Goal: Transaction & Acquisition: Purchase product/service

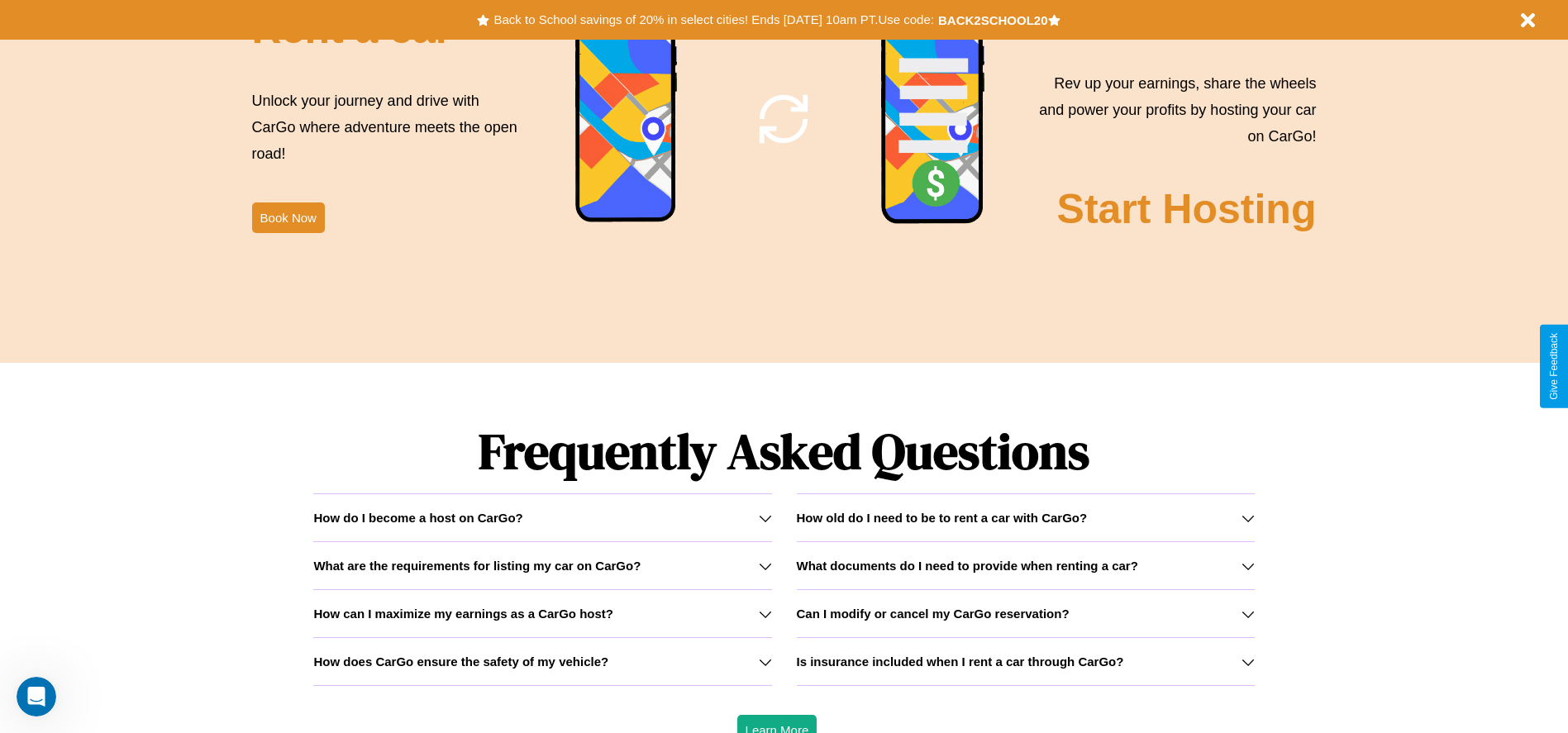
scroll to position [2372, 0]
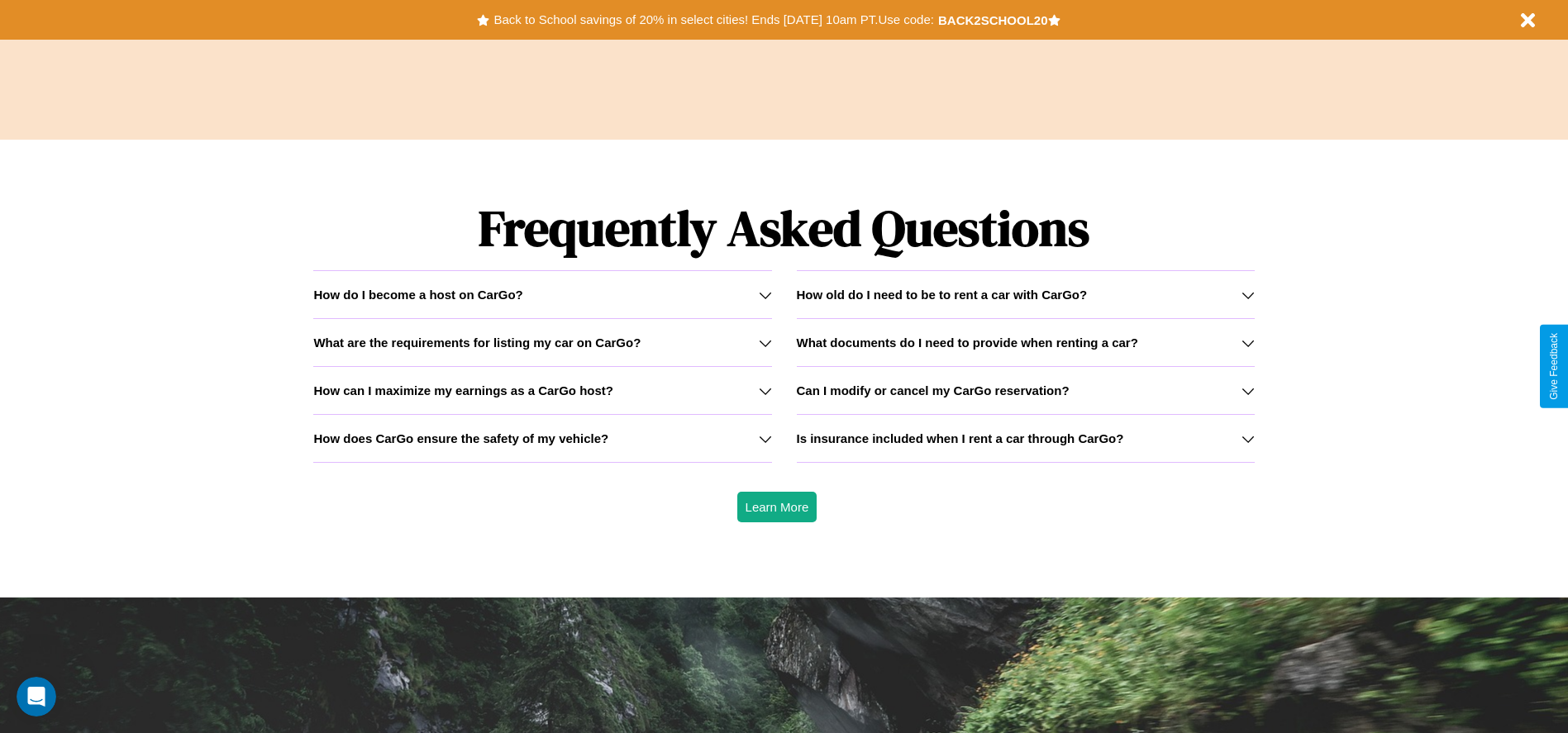
click at [1247, 390] on icon at bounding box center [1248, 391] width 14 height 14
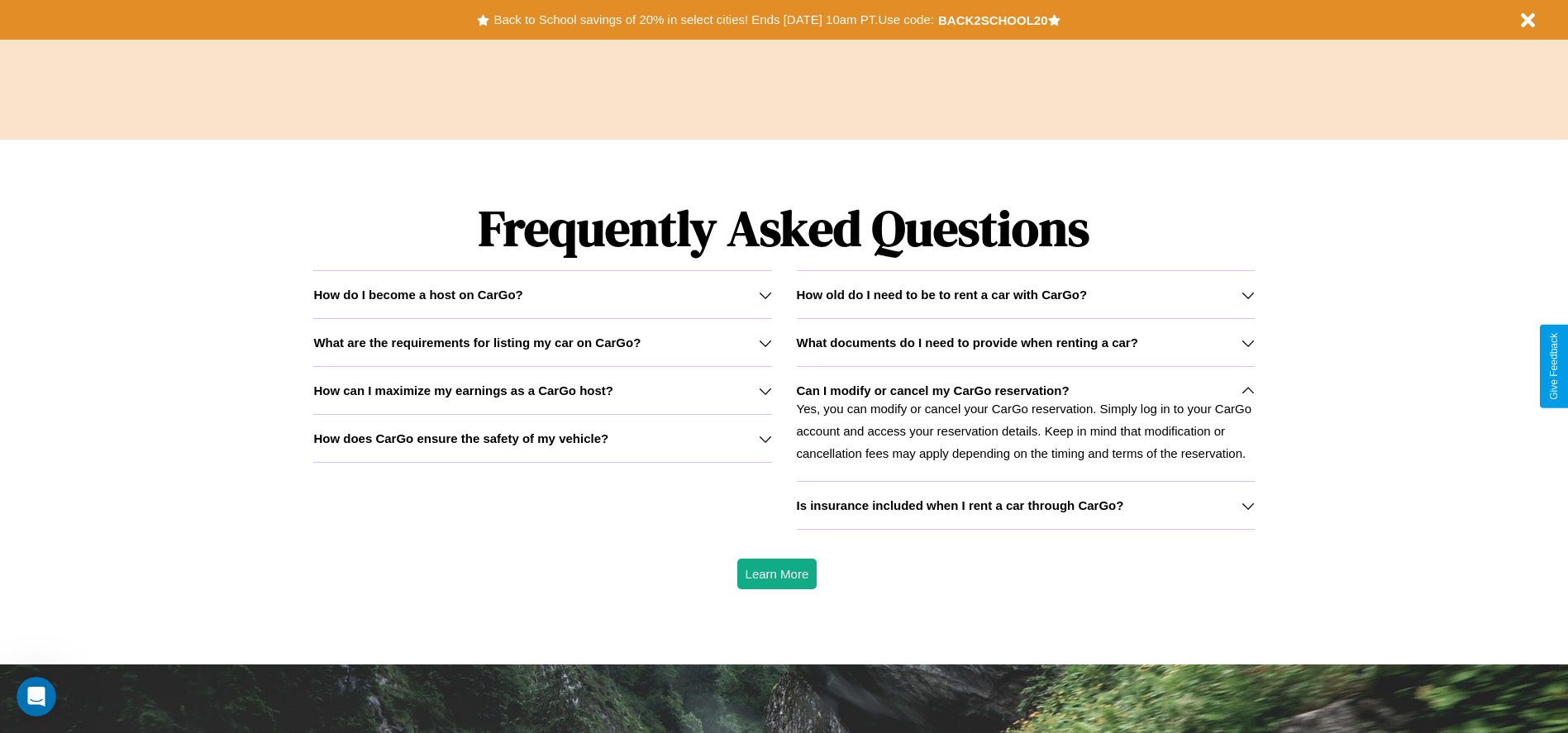
click at [542, 294] on div "How do I become a host on CarGo?" at bounding box center [542, 294] width 458 height 14
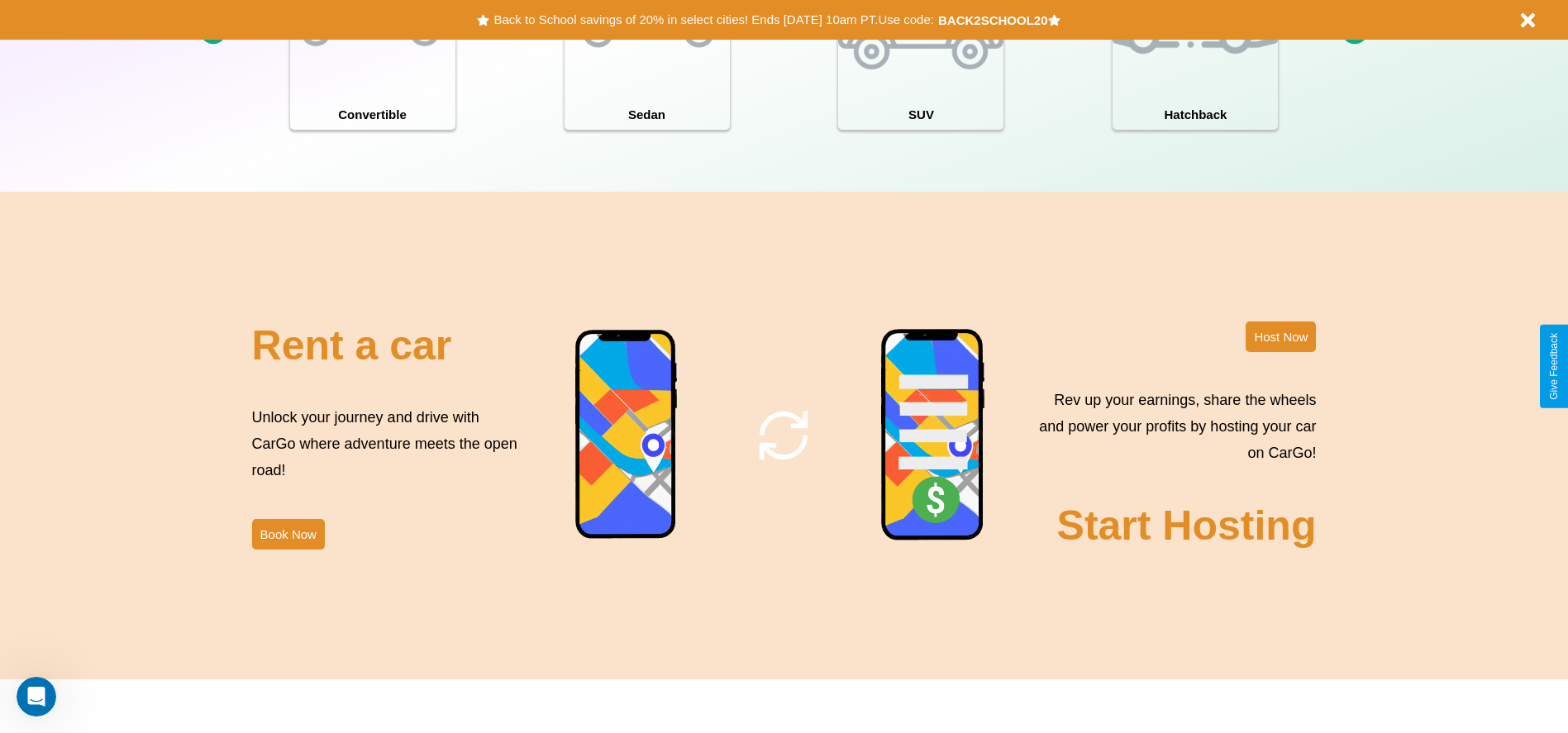
scroll to position [343, 0]
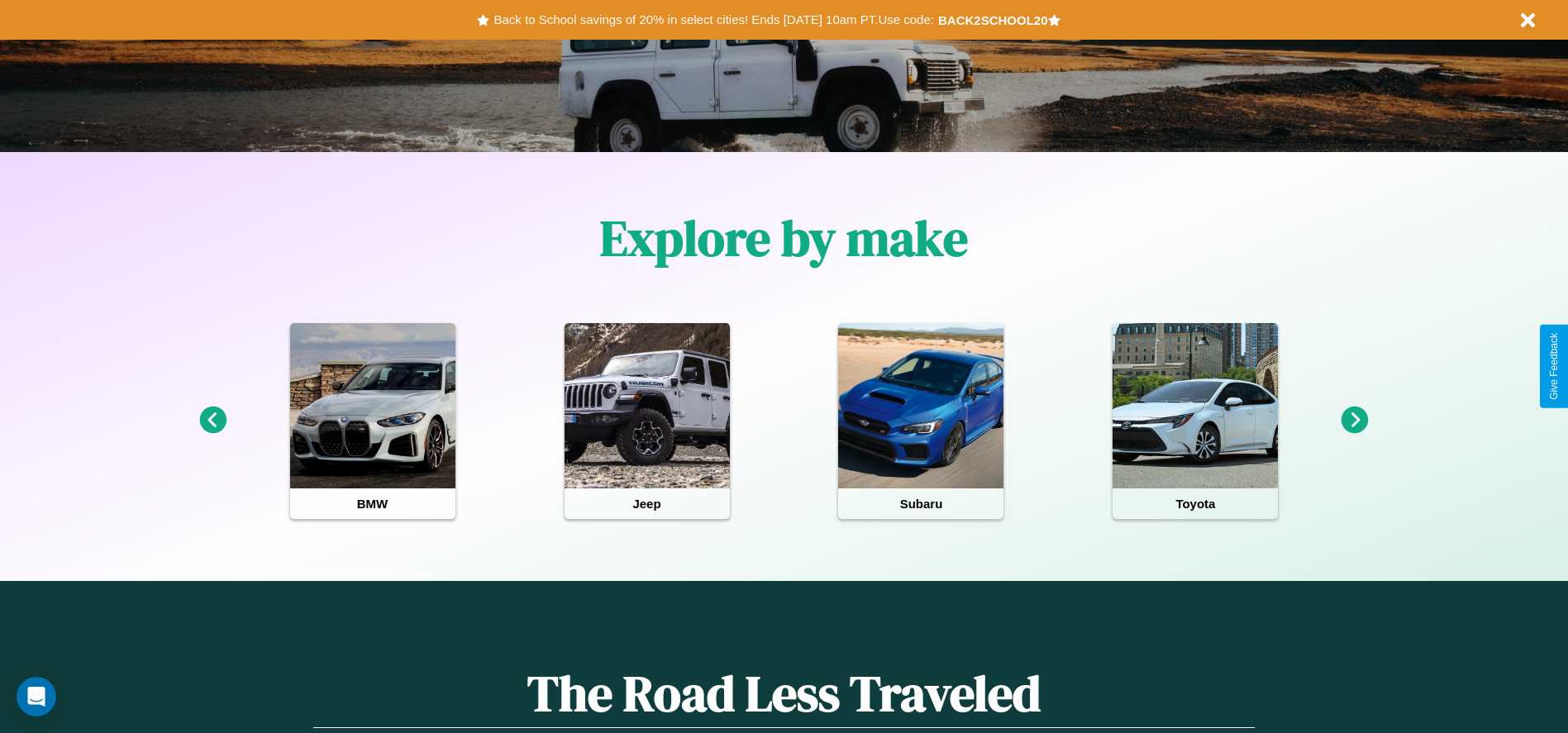
click at [1355, 421] on icon at bounding box center [1355, 420] width 27 height 27
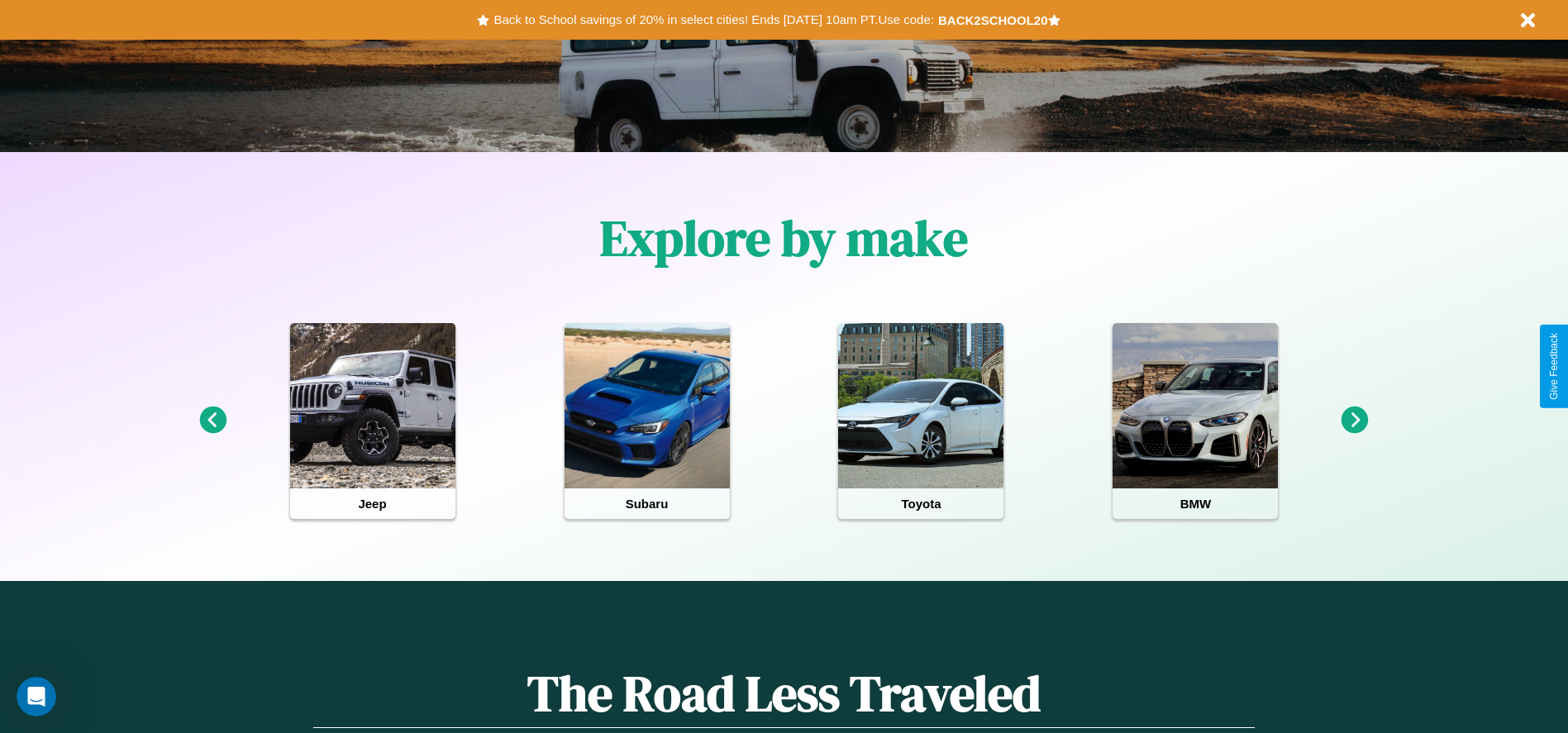
click at [1355, 421] on icon at bounding box center [1355, 420] width 27 height 27
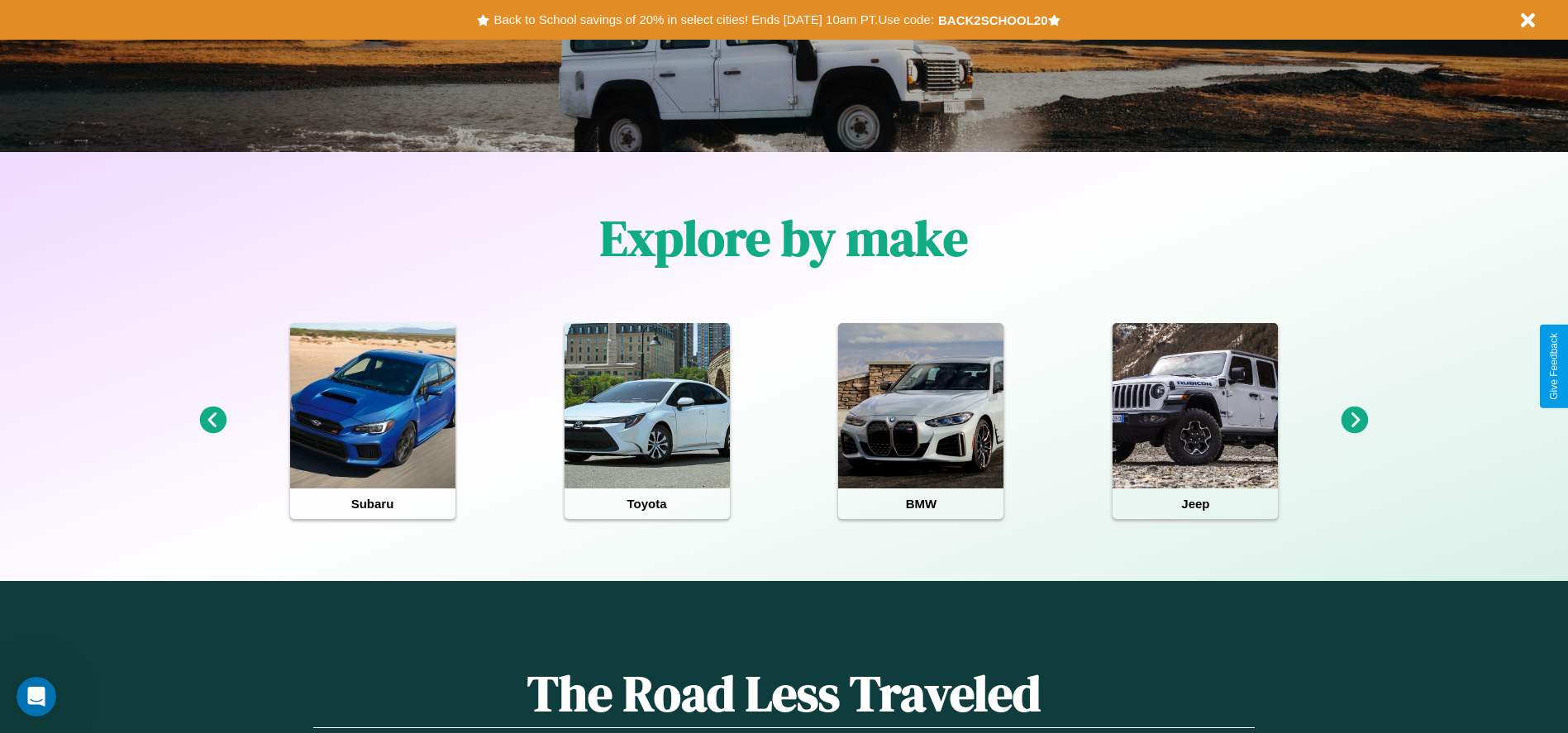
click at [1355, 421] on icon at bounding box center [1355, 420] width 27 height 27
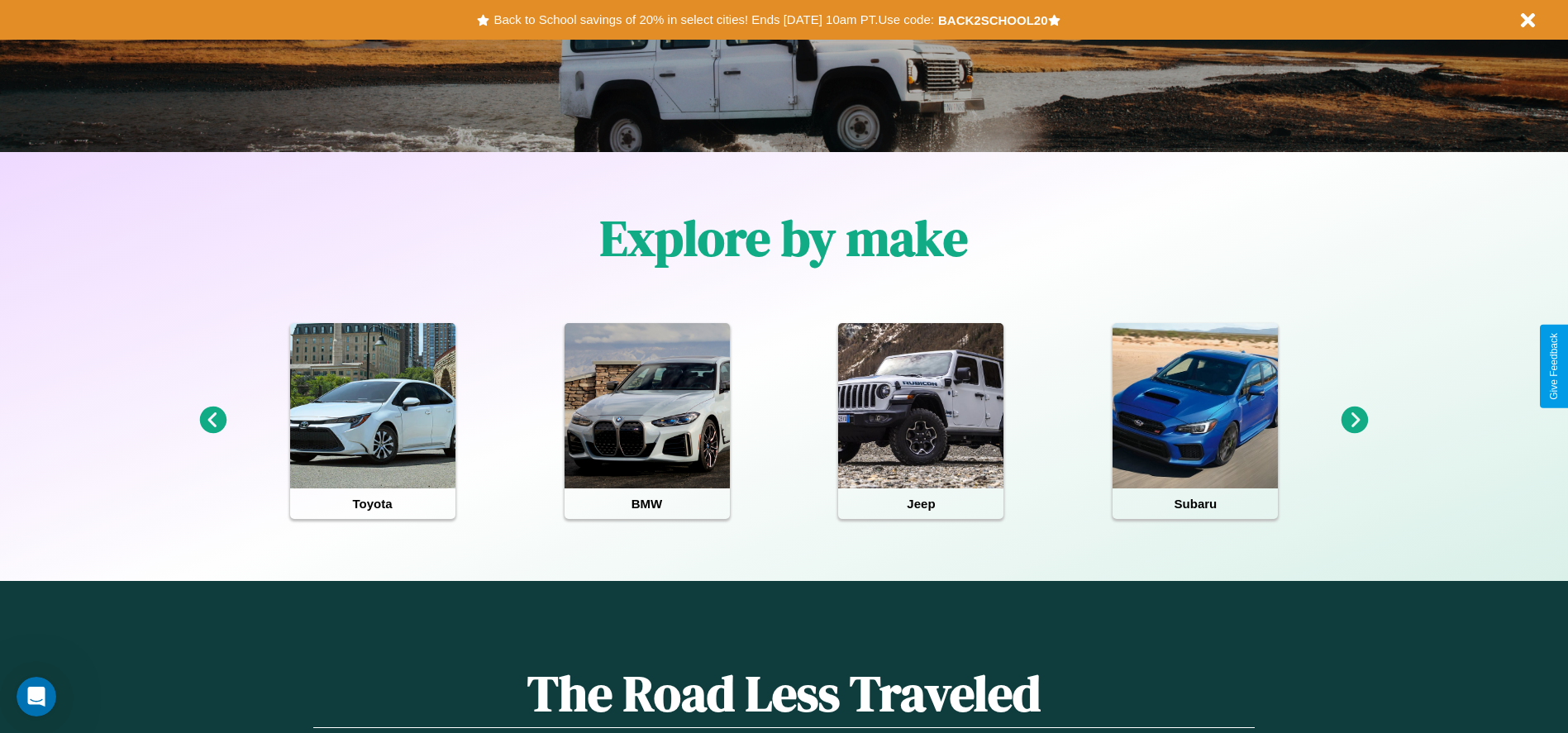
click at [212, 421] on icon at bounding box center [212, 420] width 27 height 27
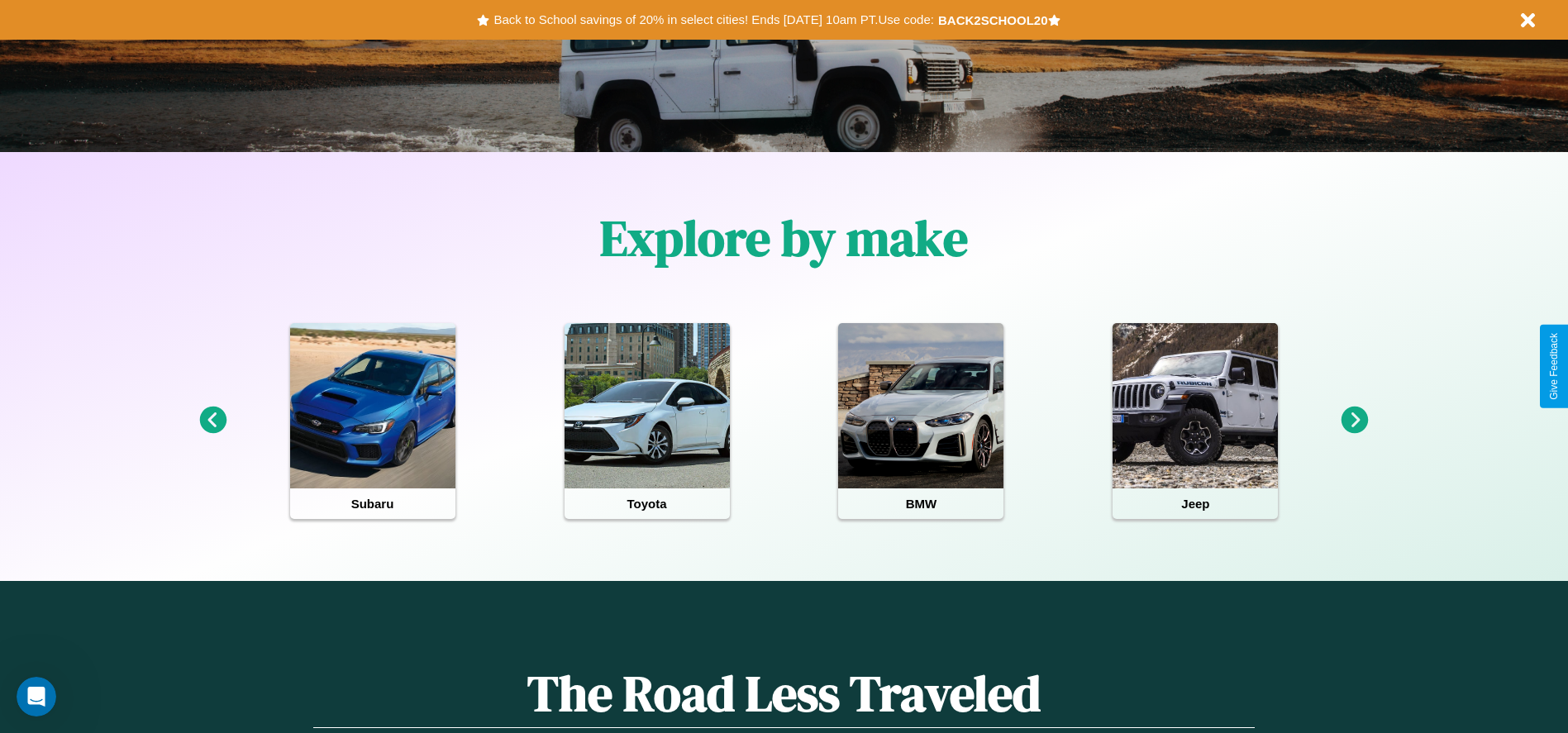
click at [1355, 421] on icon at bounding box center [1355, 420] width 27 height 27
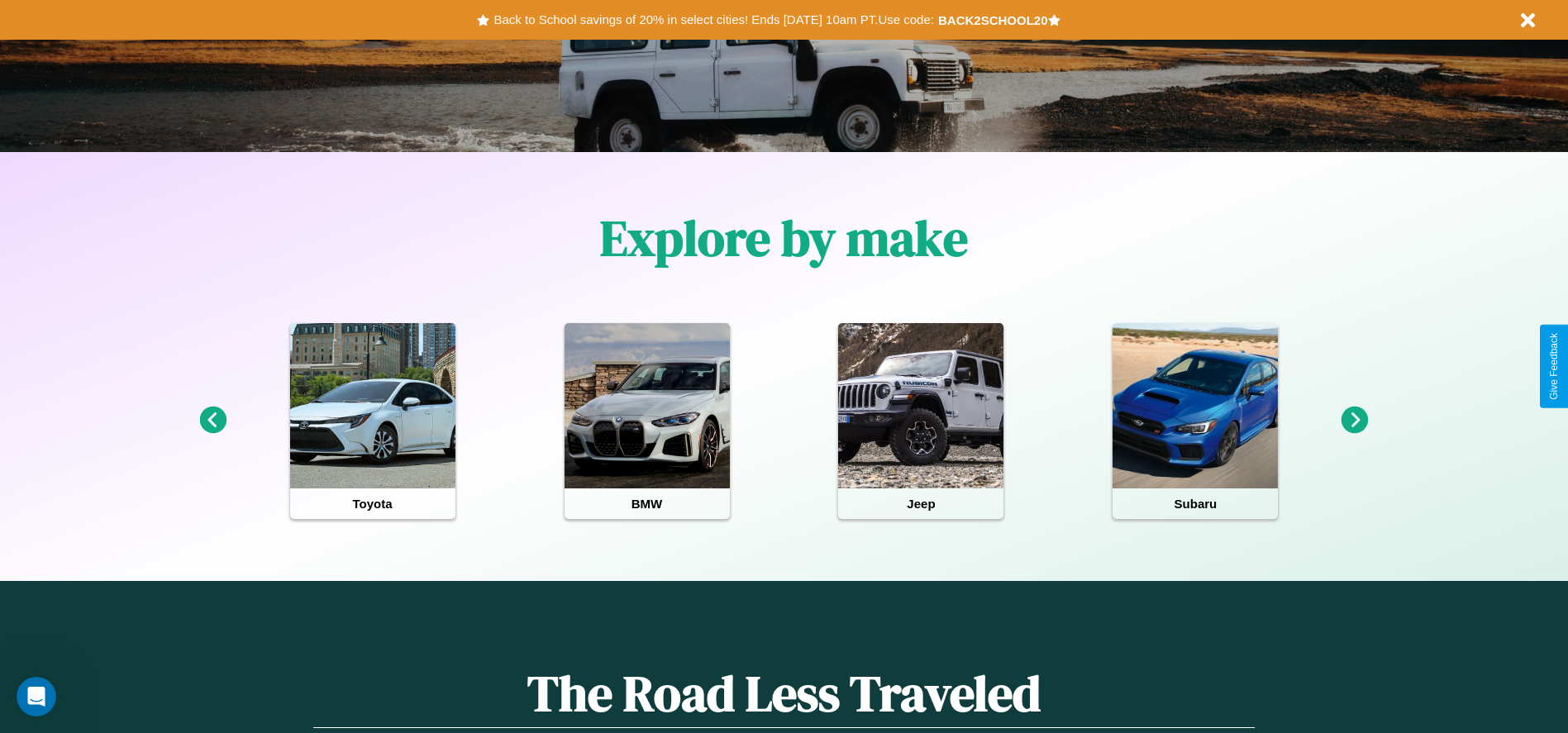
click at [212, 421] on icon at bounding box center [212, 420] width 27 height 27
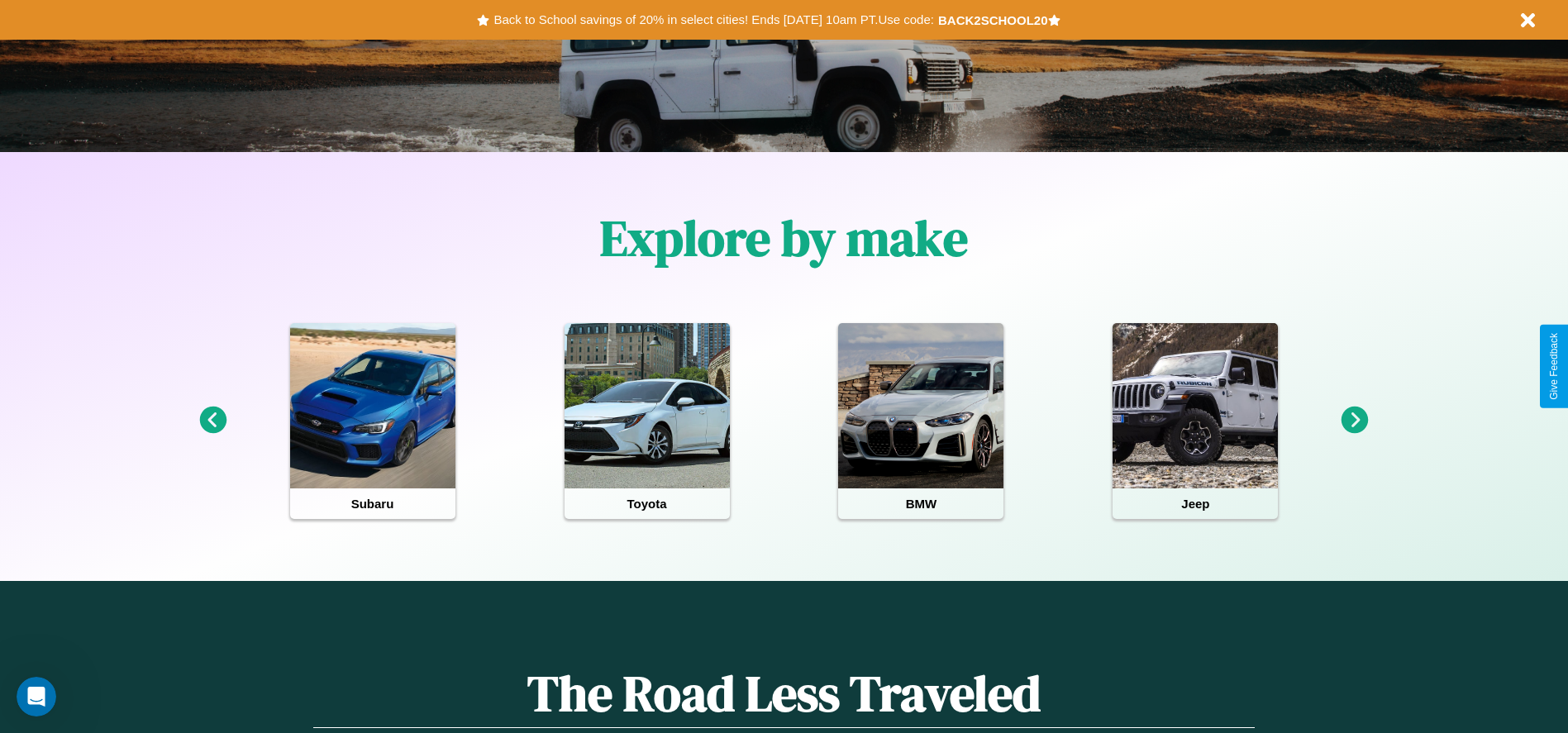
click at [1355, 421] on icon at bounding box center [1355, 420] width 27 height 27
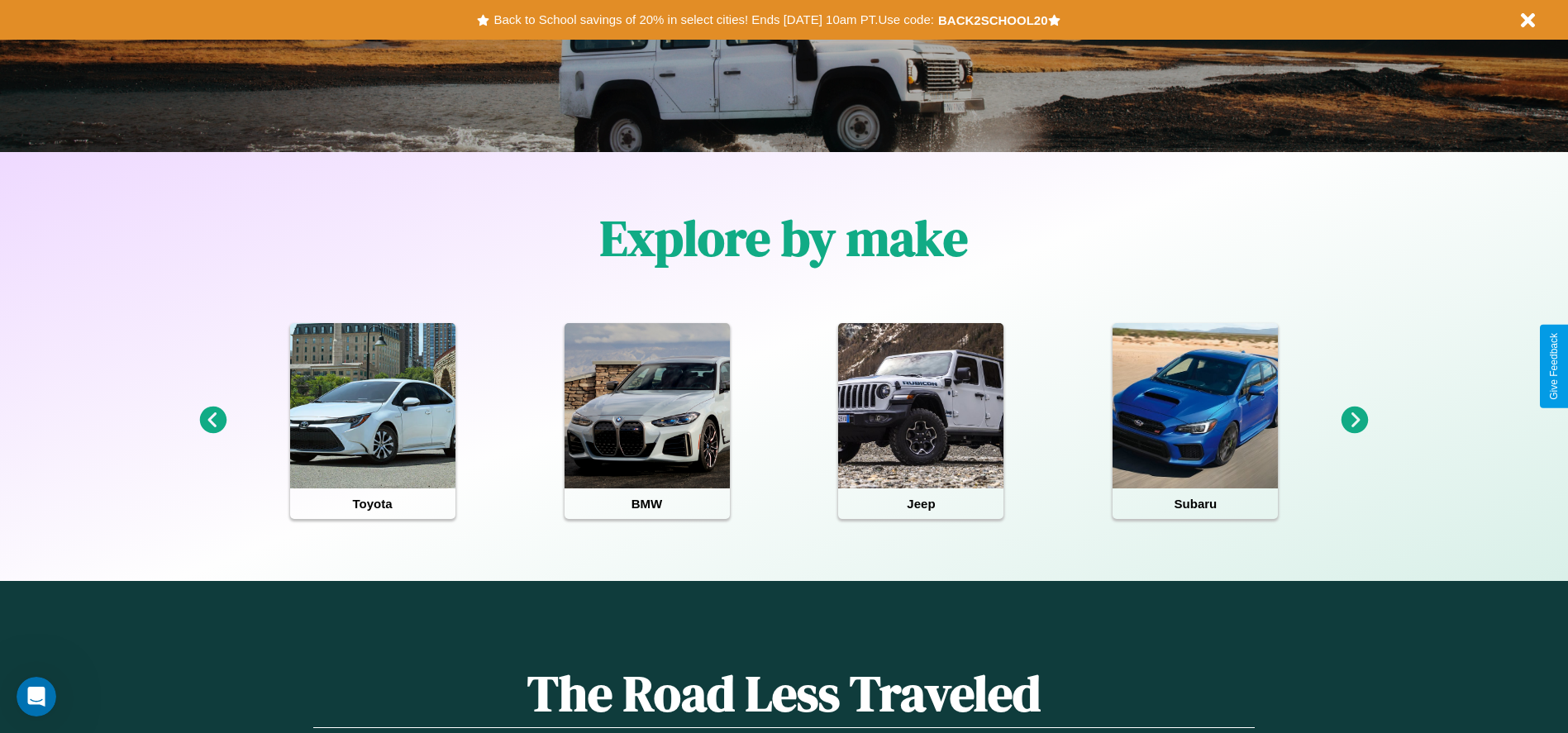
click at [1355, 421] on icon at bounding box center [1355, 420] width 27 height 27
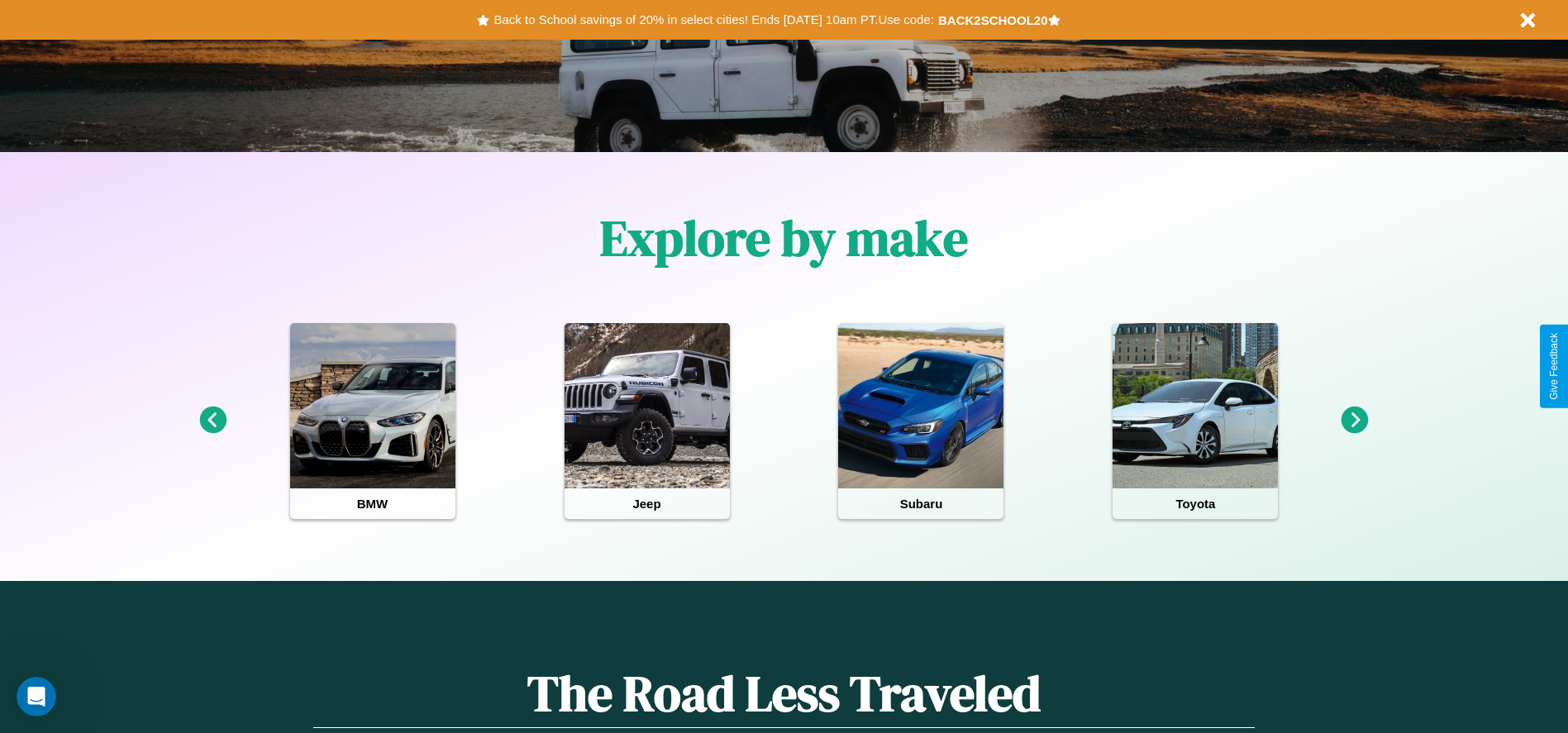
click at [1355, 421] on icon at bounding box center [1355, 420] width 27 height 27
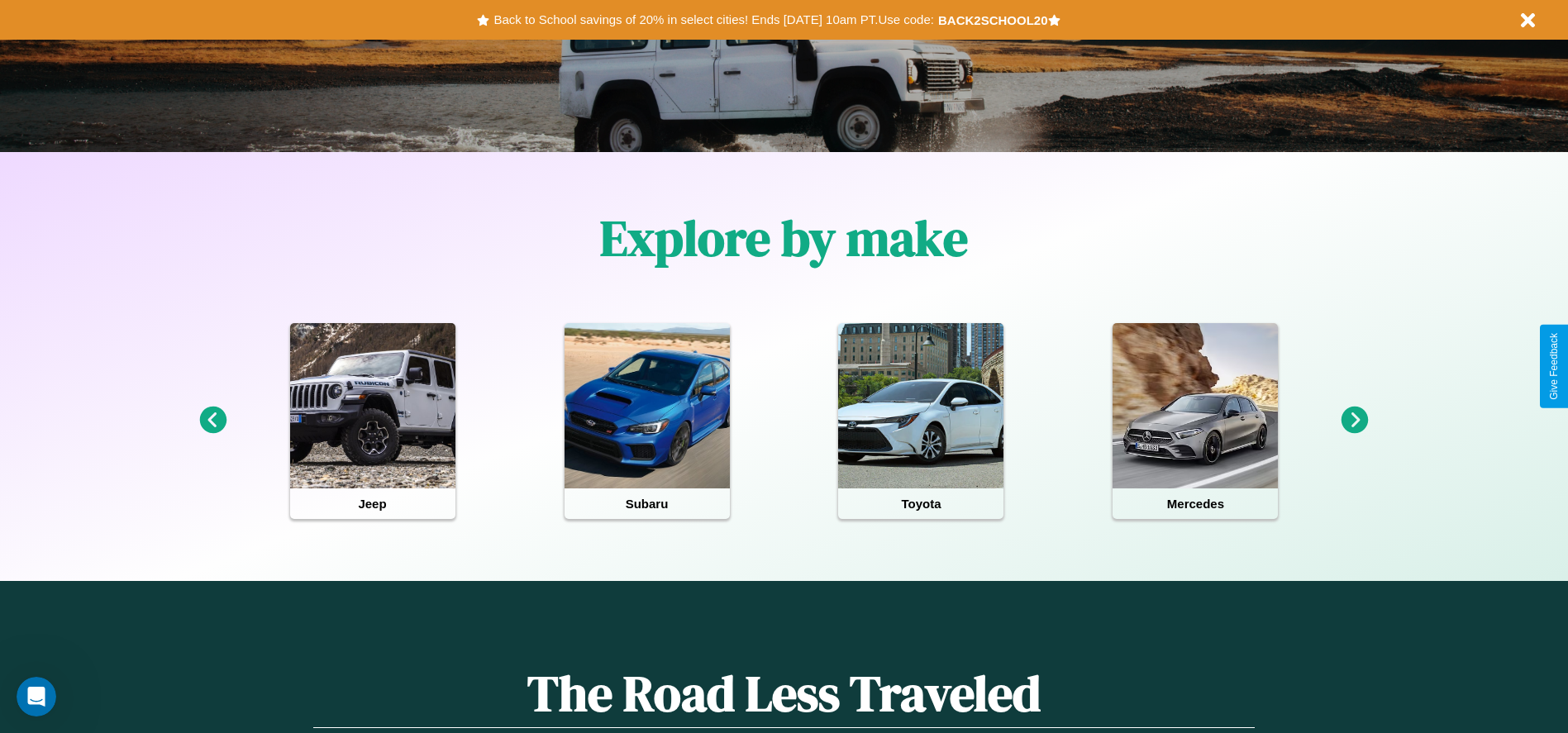
click at [1355, 421] on icon at bounding box center [1355, 420] width 27 height 27
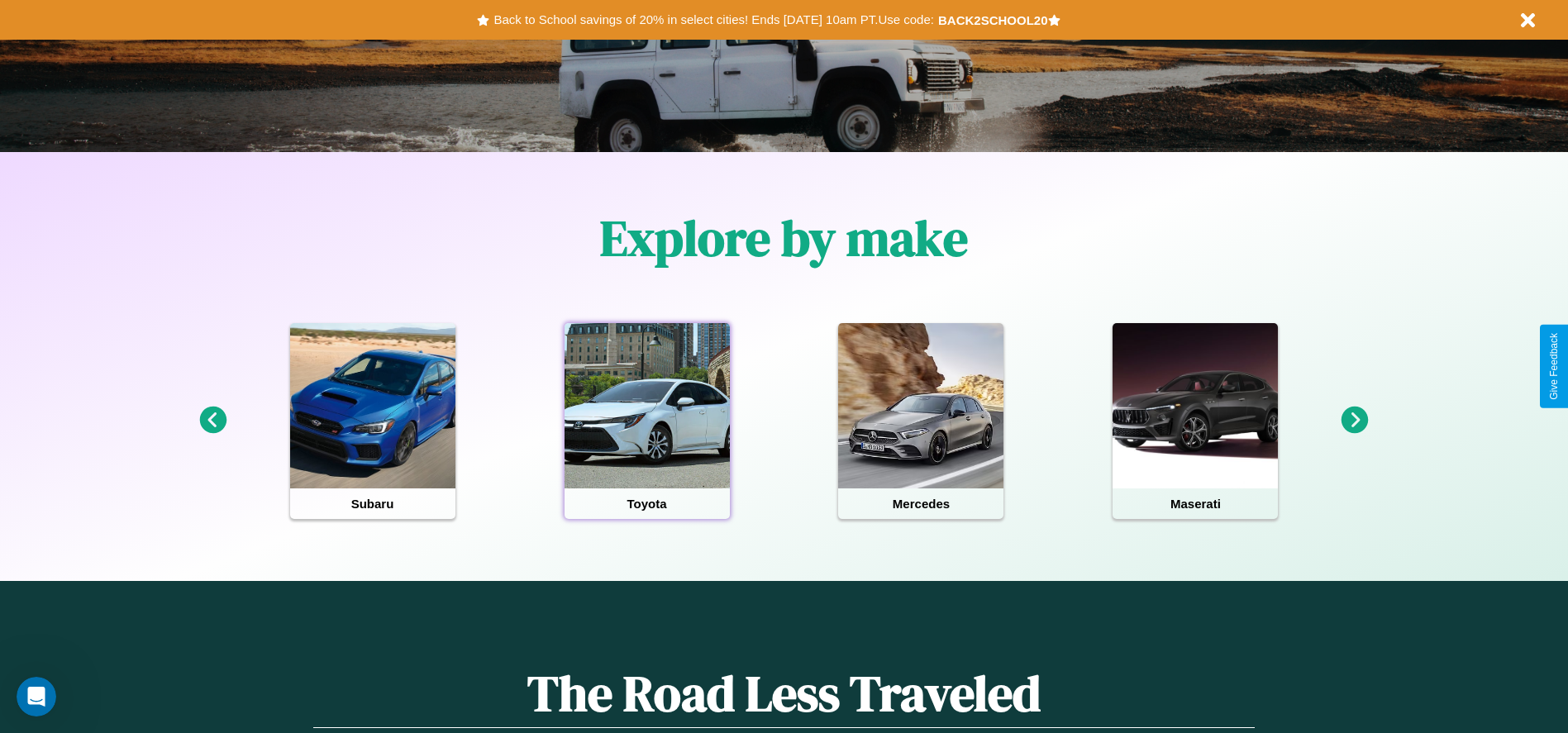
click at [646, 421] on div at bounding box center [647, 406] width 166 height 166
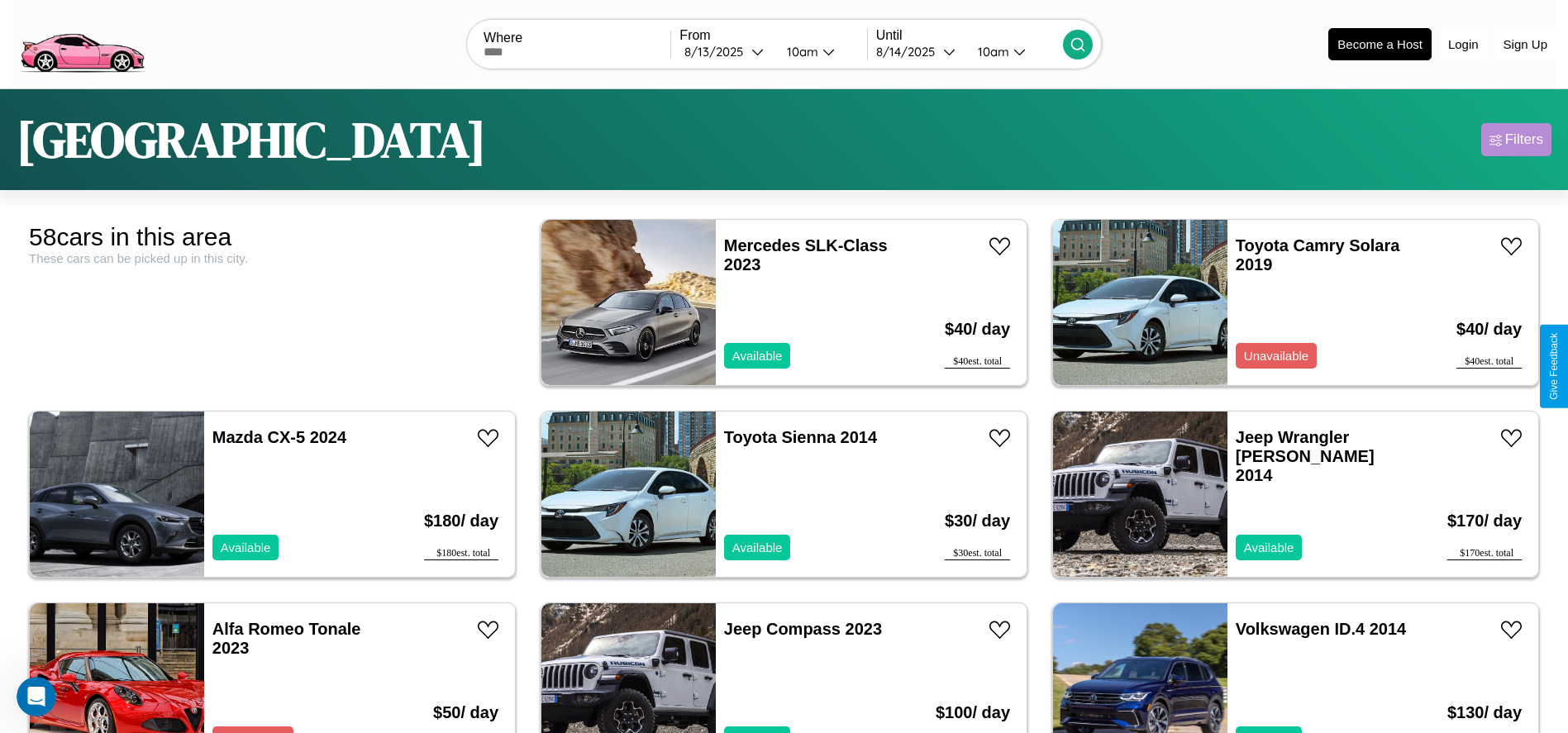
click at [1515, 139] on div "Filters" at bounding box center [1523, 139] width 38 height 17
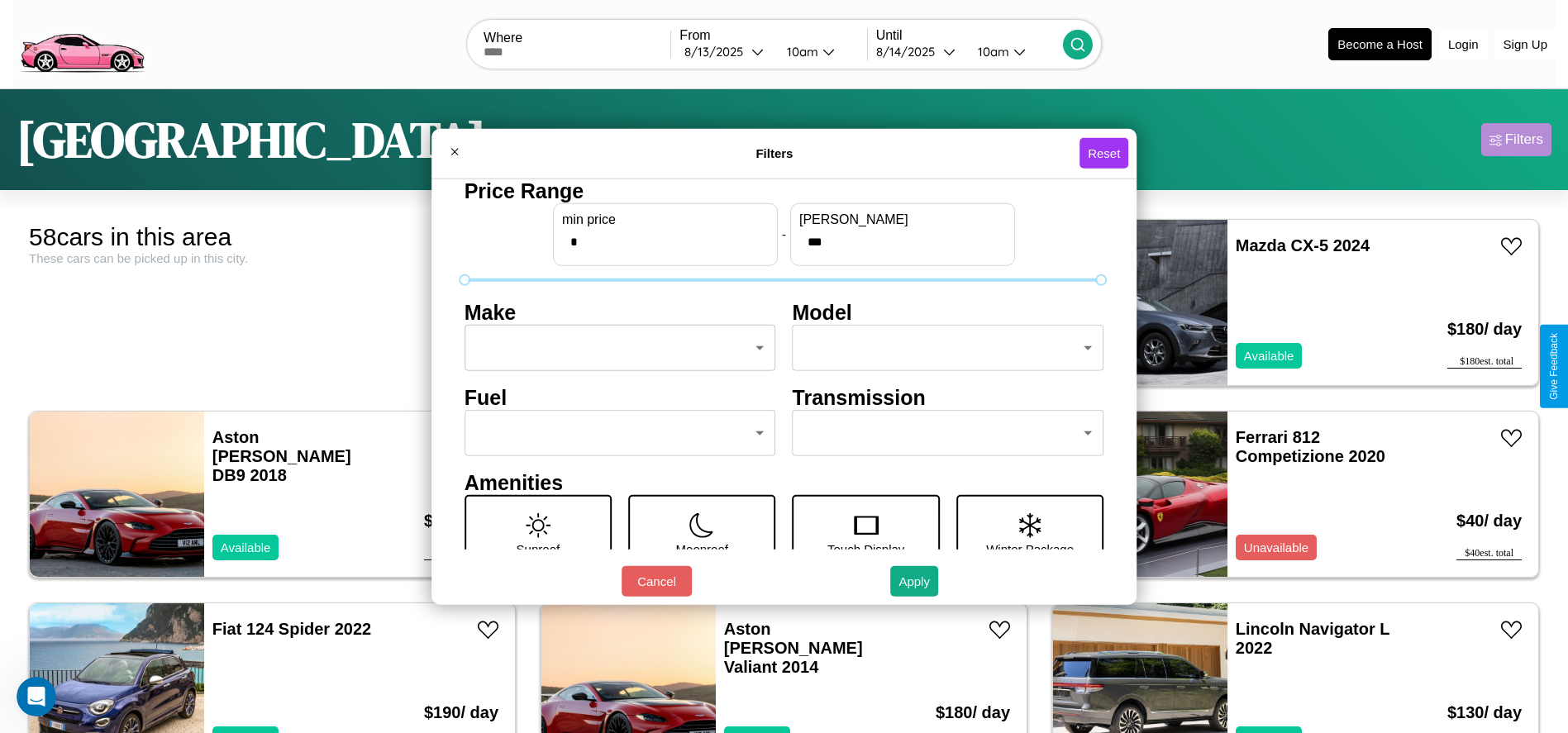
type input "***"
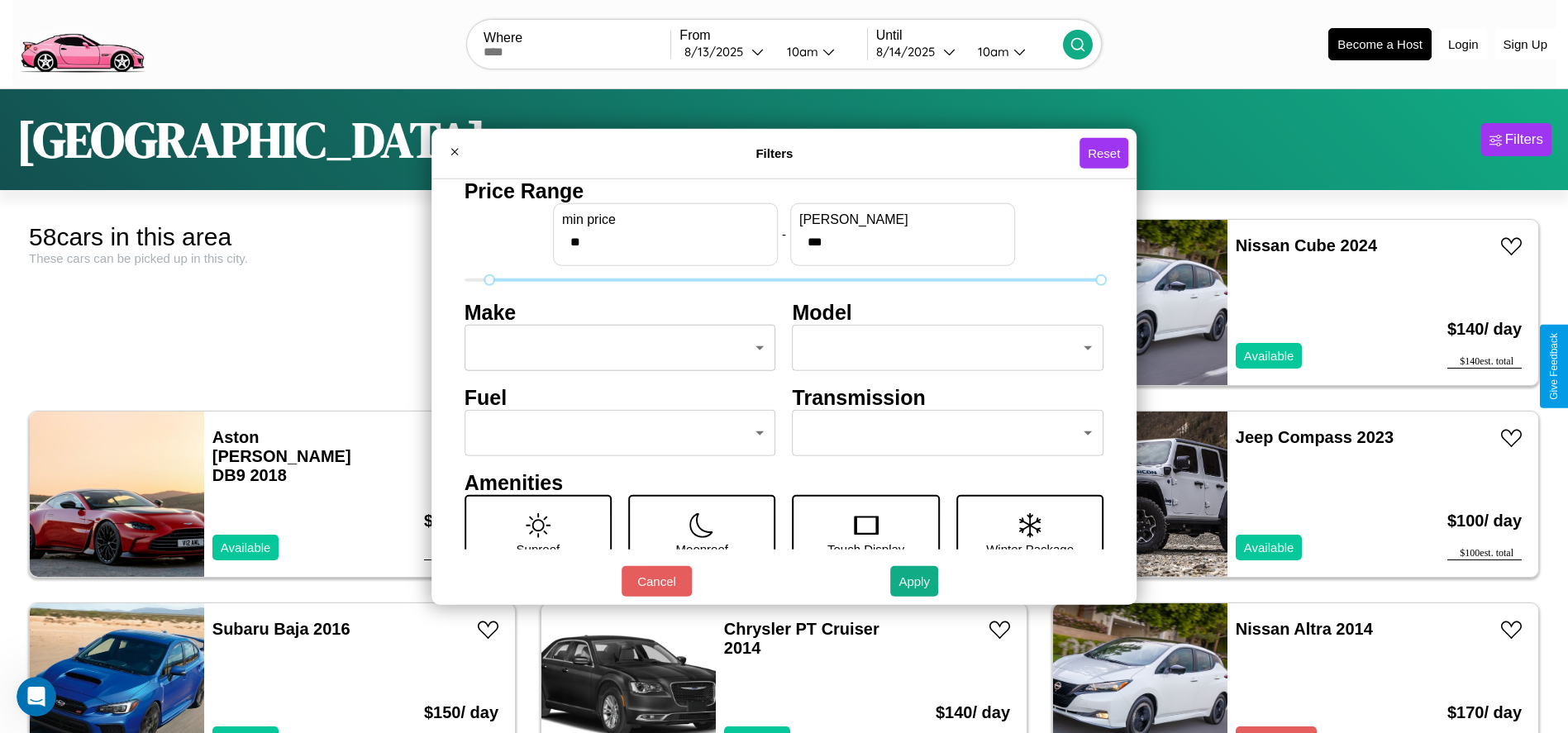
type input "**"
click at [615, 348] on body "CarGo Where From [DATE] 10am Until [DATE] 10am Become a Host Login Sign Up [GEO…" at bounding box center [784, 417] width 1568 height 835
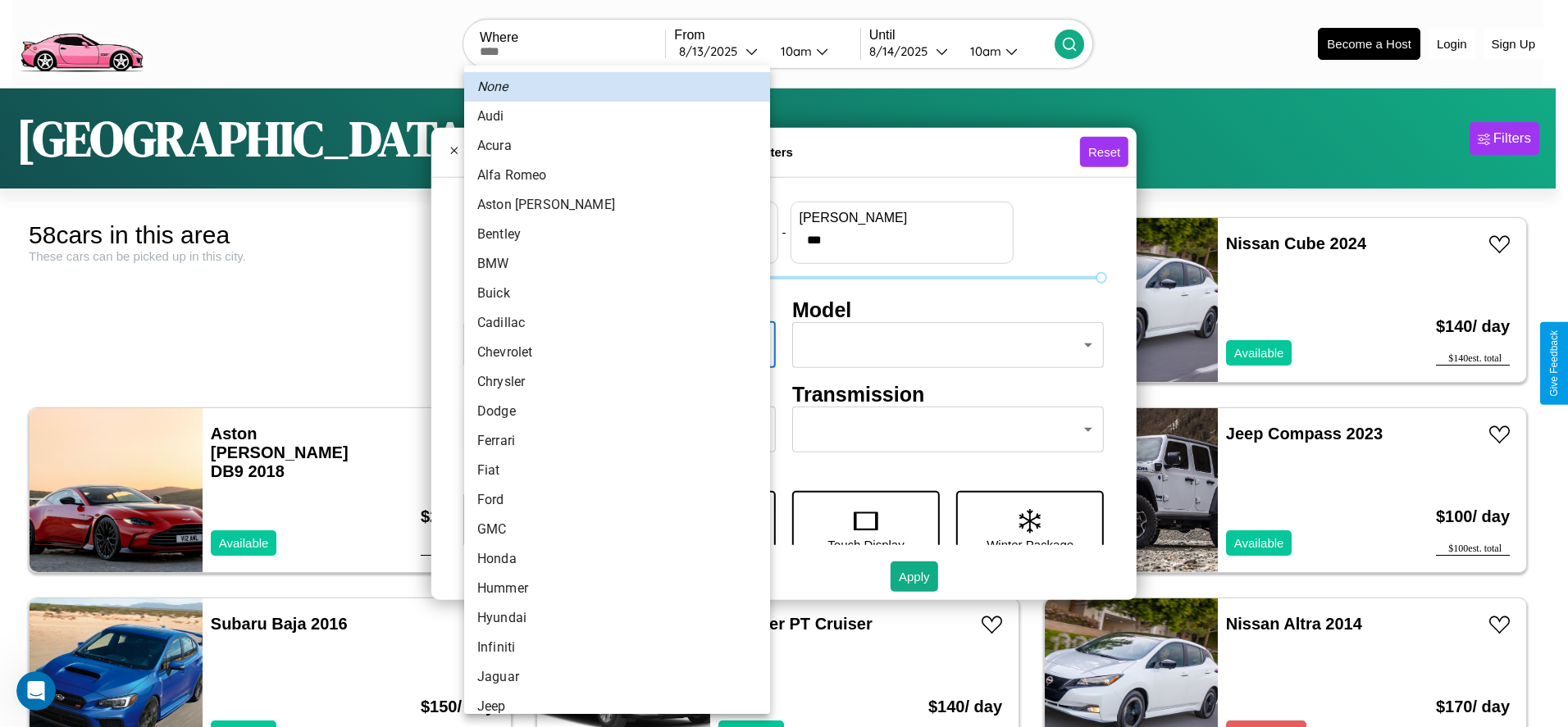
click at [611, 116] on li "Audi" at bounding box center [617, 116] width 306 height 30
type input "****"
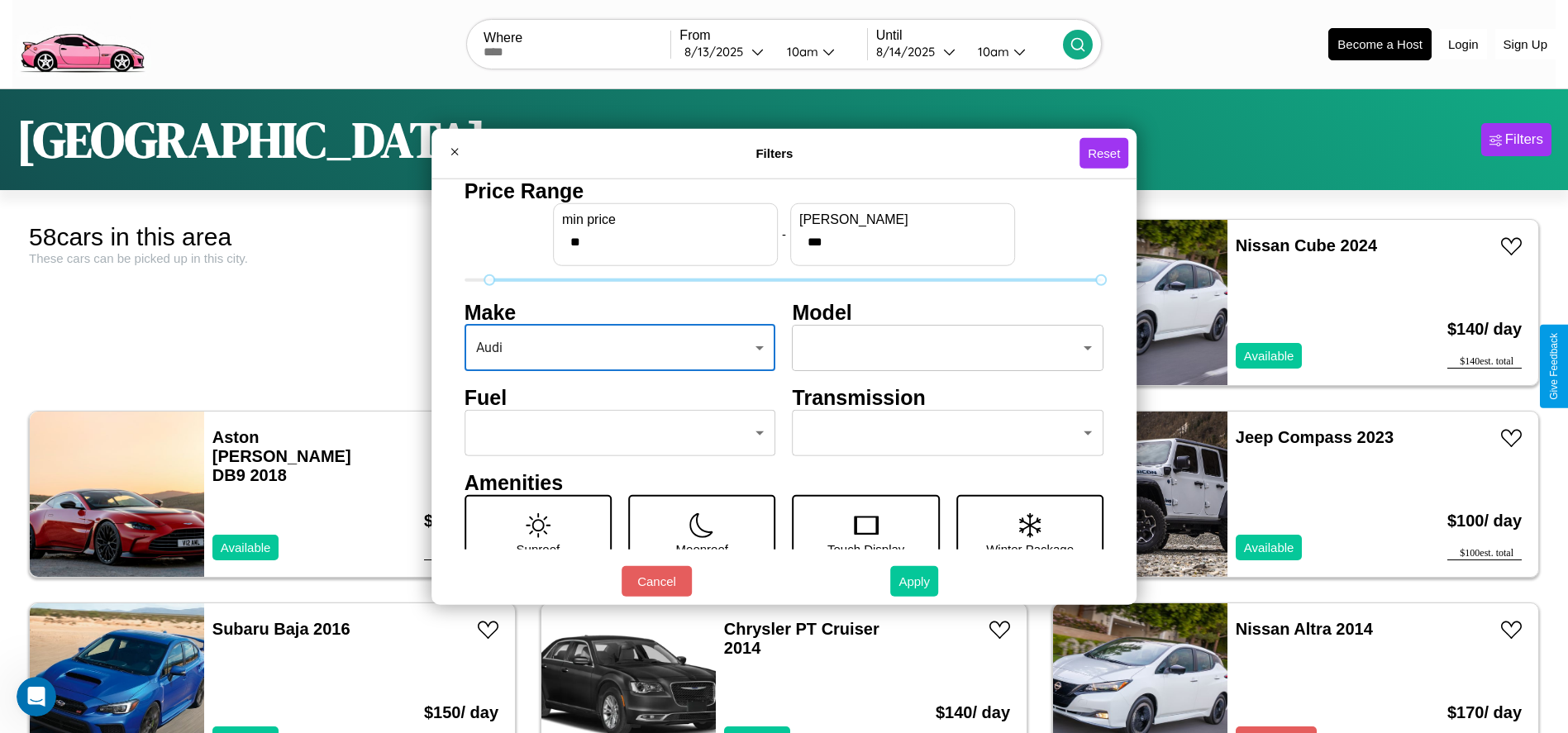
click at [915, 581] on button "Apply" at bounding box center [913, 581] width 48 height 30
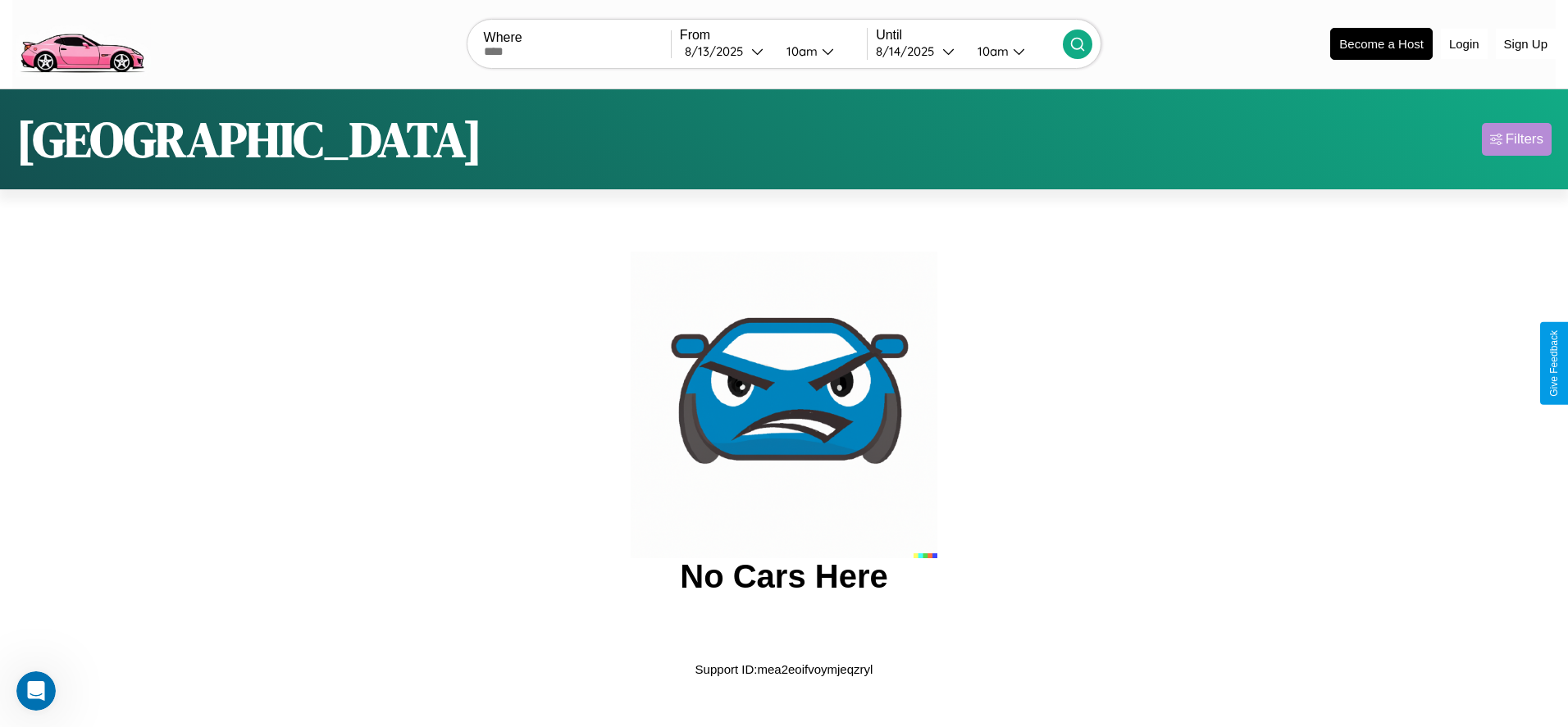
click at [1517, 138] on div "Filters" at bounding box center [1524, 139] width 38 height 16
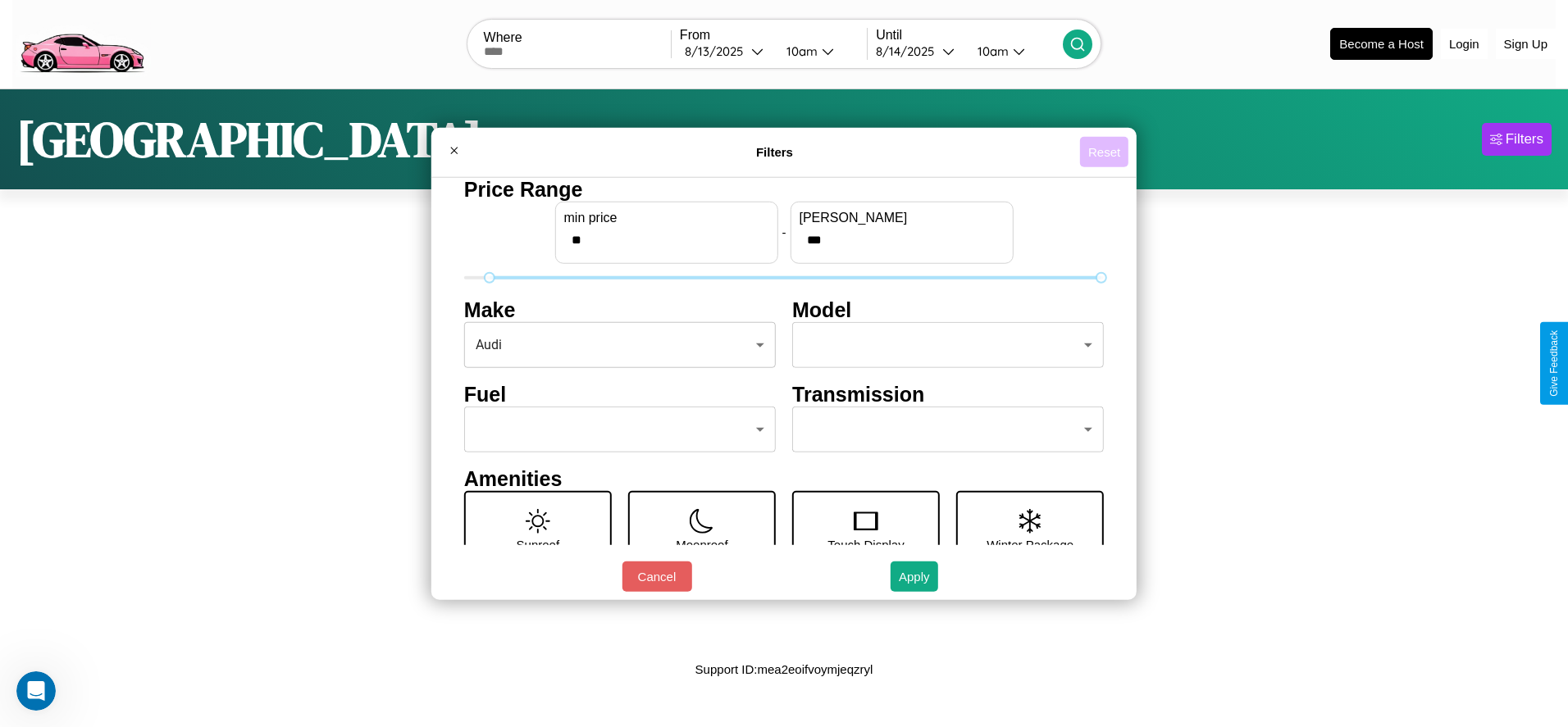
click at [1104, 152] on button "Reset" at bounding box center [1105, 152] width 48 height 30
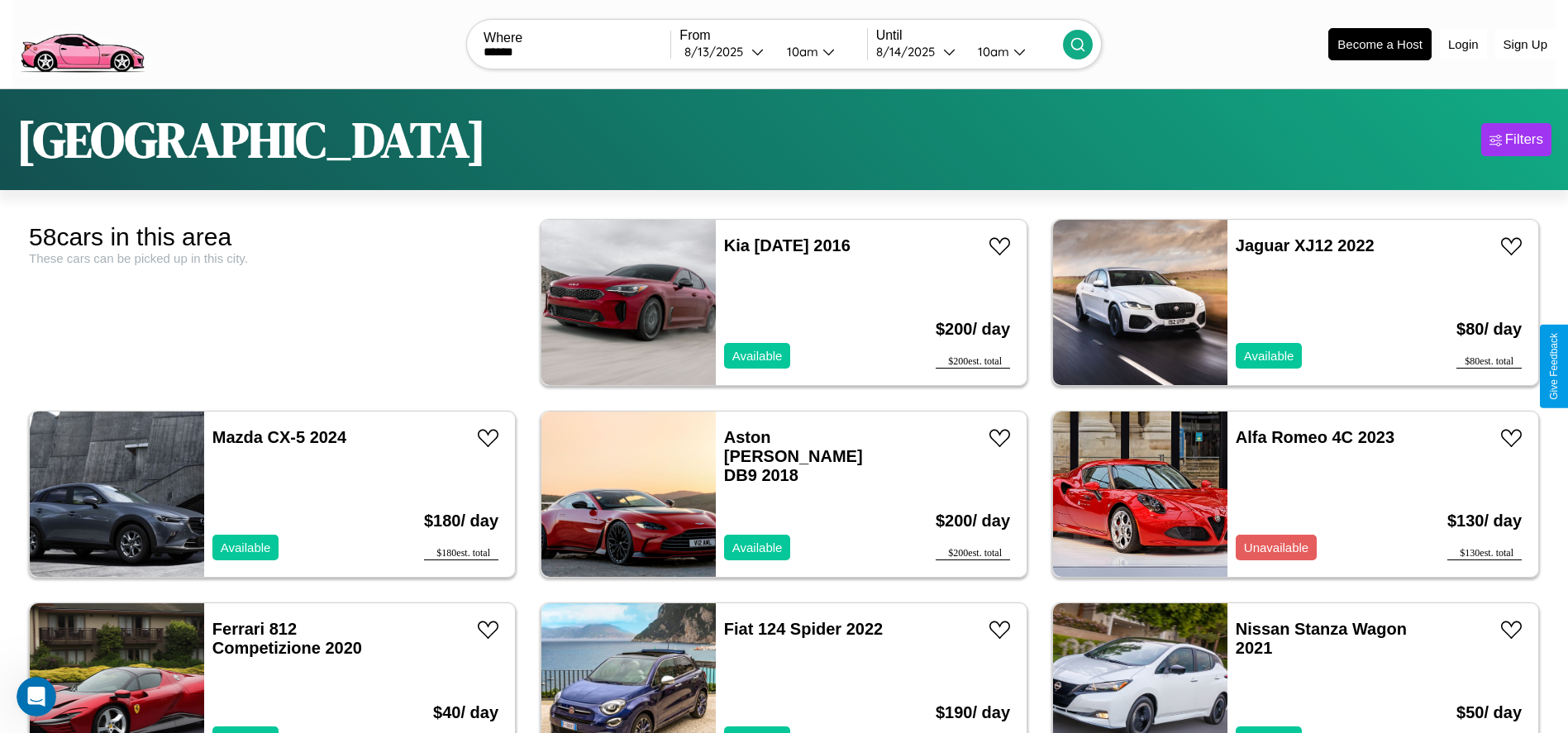
type input "******"
click at [1077, 44] on icon at bounding box center [1077, 44] width 17 height 17
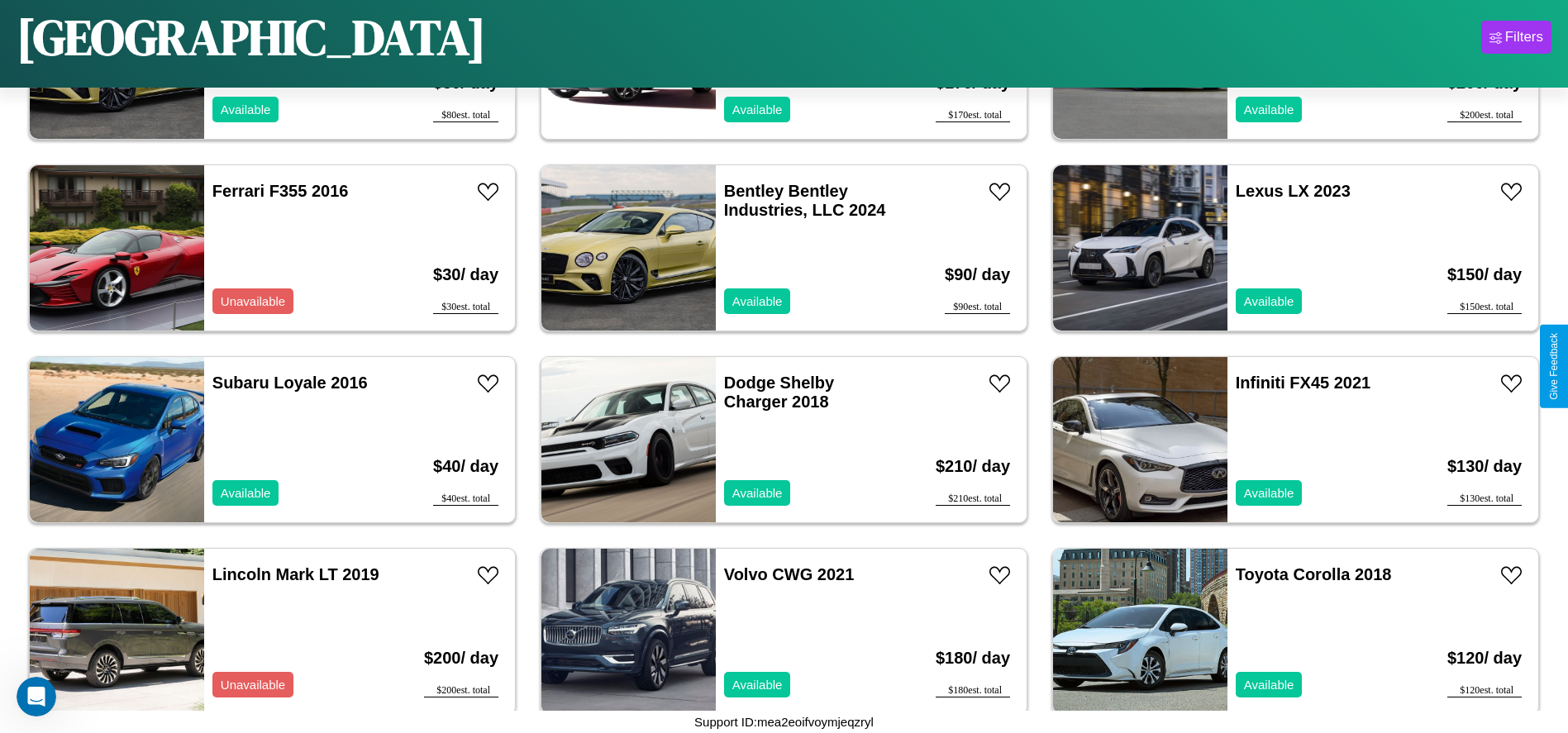
scroll to position [1718, 0]
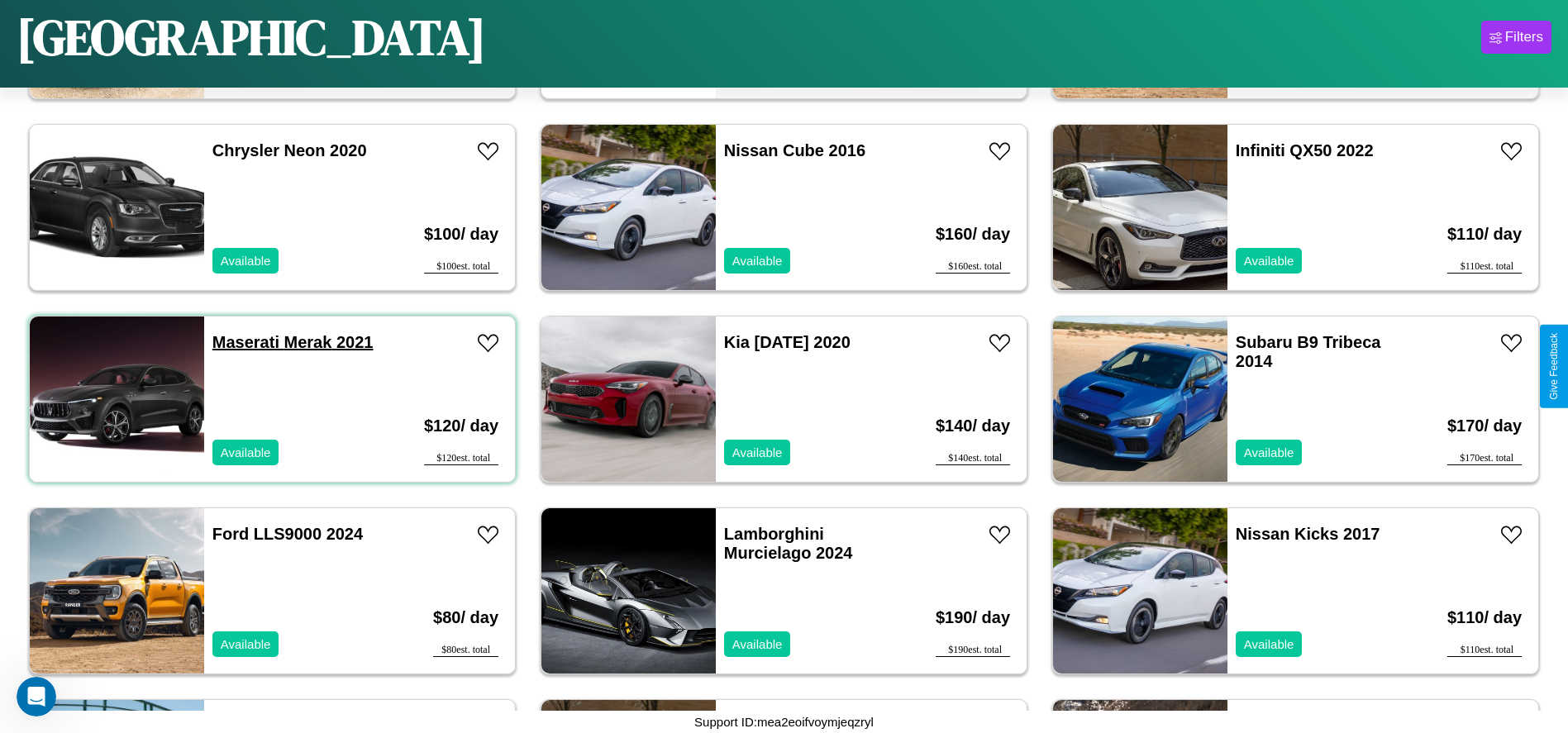
click at [244, 342] on link "Maserati Merak 2021" at bounding box center [292, 342] width 161 height 19
